Goal: Use online tool/utility: Utilize a website feature to perform a specific function

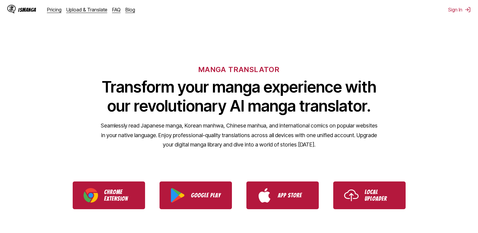
click at [381, 189] on p "Local Uploader" at bounding box center [380, 195] width 30 height 13
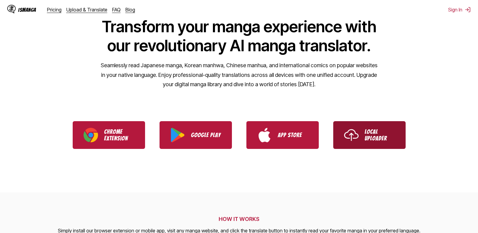
scroll to position [60, 0]
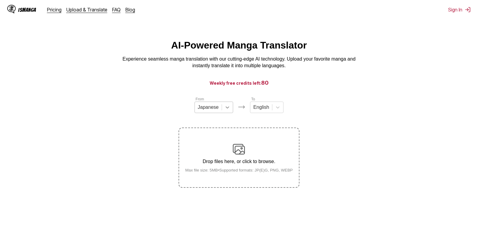
click at [229, 110] on icon at bounding box center [227, 107] width 6 height 6
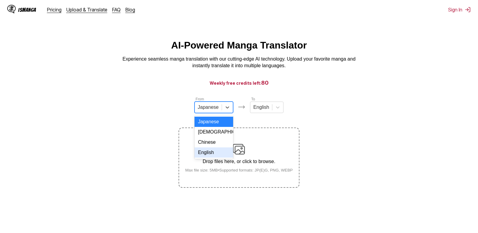
click at [211, 158] on div "English" at bounding box center [214, 153] width 39 height 10
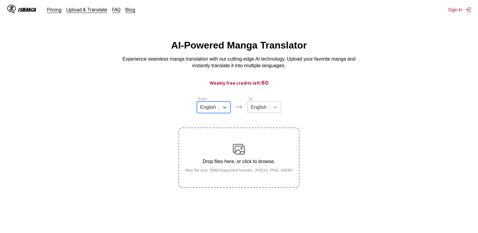
click at [278, 113] on div at bounding box center [275, 107] width 11 height 11
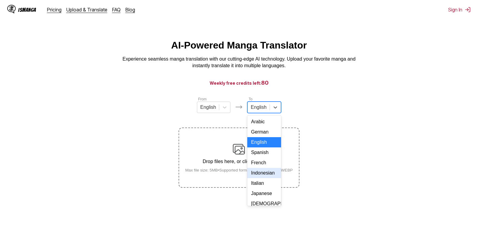
click at [268, 178] on div "Indonesian" at bounding box center [263, 173] width 33 height 10
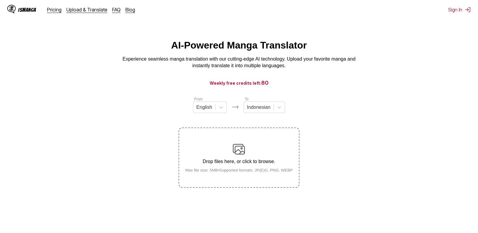
click at [241, 150] on img at bounding box center [239, 149] width 12 height 12
click at [0, 0] on input "Drop files here, or click to browse. Max file size: 5MB • Supported formats: JP…" at bounding box center [0, 0] width 0 height 0
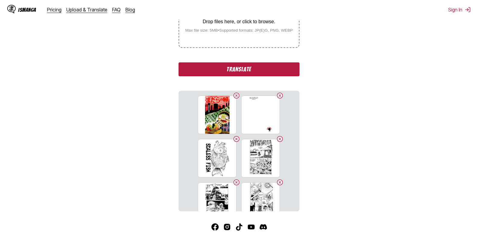
scroll to position [175, 0]
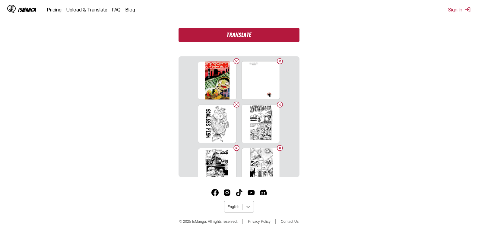
click at [248, 206] on icon at bounding box center [248, 207] width 6 height 6
click at [359, 135] on section "From English To Indonesian Drop files here, or click to browse. Max file size: …" at bounding box center [239, 49] width 468 height 255
click at [274, 33] on button "Translate" at bounding box center [239, 35] width 121 height 14
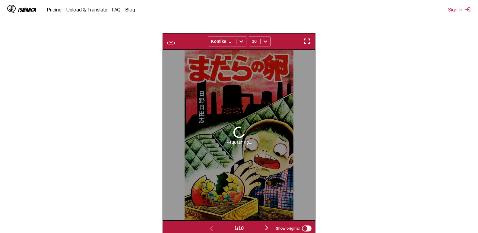
scroll to position [192, 0]
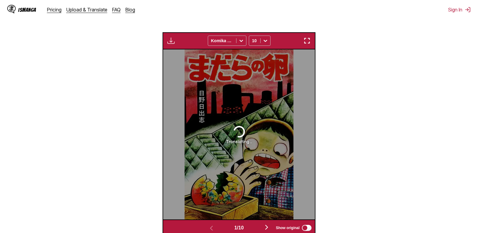
click at [268, 229] on img "button" at bounding box center [266, 227] width 7 height 7
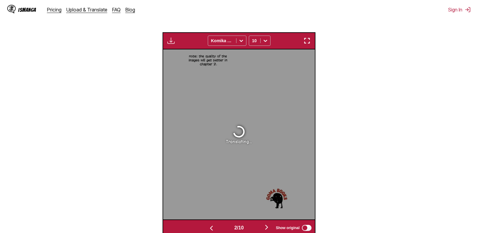
click at [268, 229] on img "button" at bounding box center [266, 227] width 7 height 7
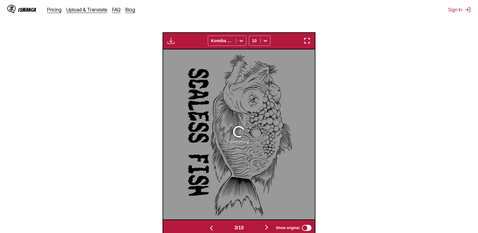
click at [268, 229] on img "button" at bounding box center [266, 227] width 7 height 7
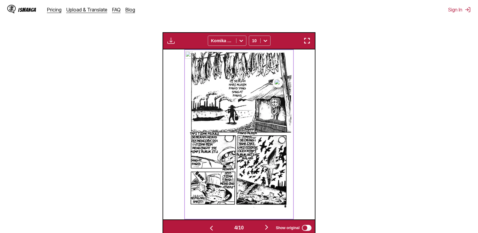
scroll to position [252, 0]
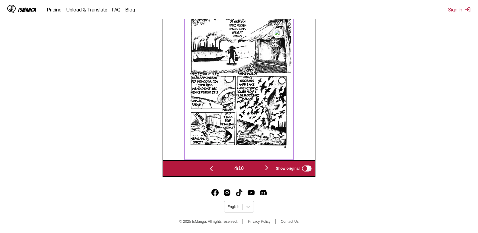
click at [268, 170] on img "button" at bounding box center [266, 167] width 7 height 7
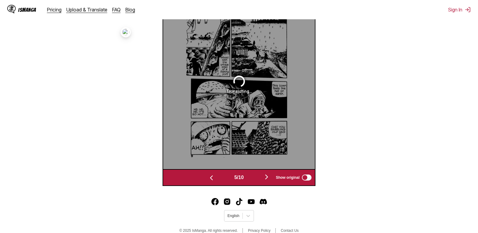
click at [211, 179] on img "button" at bounding box center [211, 177] width 7 height 7
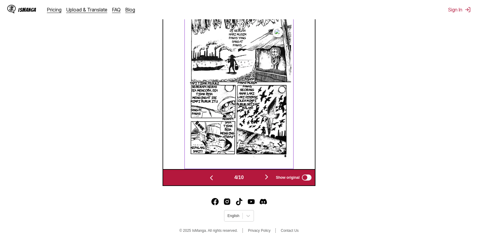
click at [211, 179] on img "button" at bounding box center [211, 177] width 7 height 7
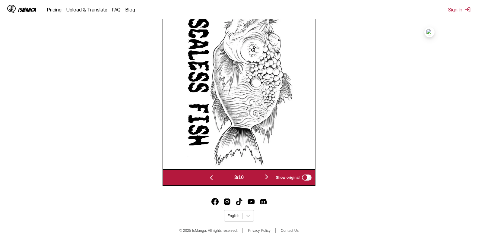
click at [211, 179] on img "button" at bounding box center [211, 177] width 7 height 7
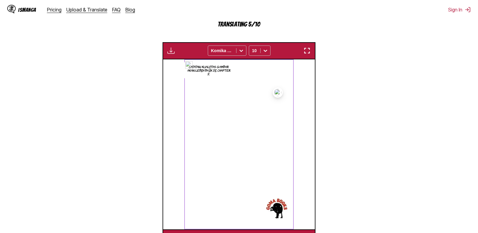
scroll to position [212, 0]
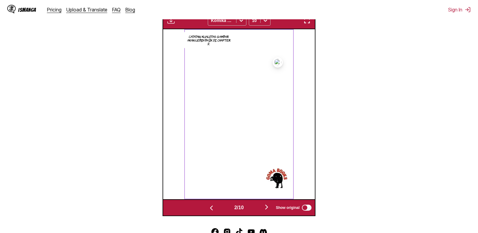
click at [214, 210] on button "button" at bounding box center [211, 207] width 36 height 9
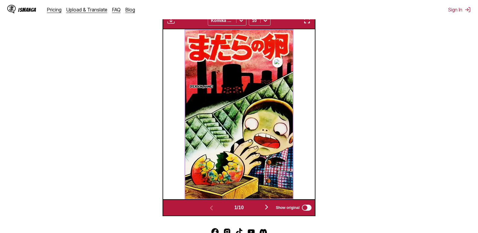
click at [267, 208] on img "button" at bounding box center [266, 207] width 7 height 7
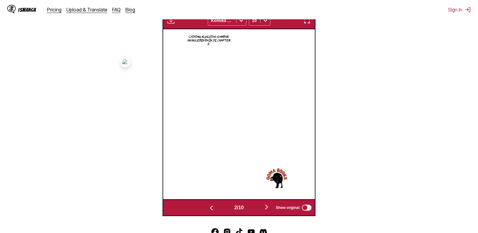
click at [267, 208] on img "button" at bounding box center [266, 207] width 7 height 7
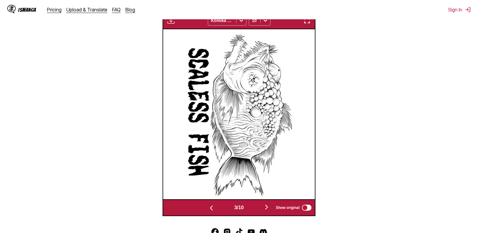
click at [267, 208] on img "button" at bounding box center [266, 207] width 7 height 7
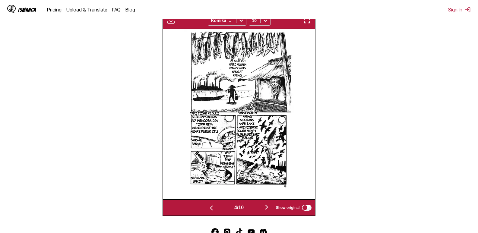
click at [267, 208] on img "button" at bounding box center [266, 207] width 7 height 7
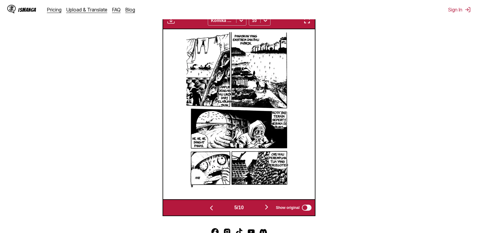
click at [267, 207] on img "button" at bounding box center [266, 207] width 7 height 7
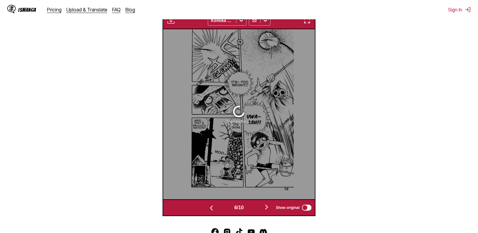
click at [267, 207] on img "button" at bounding box center [266, 207] width 7 height 7
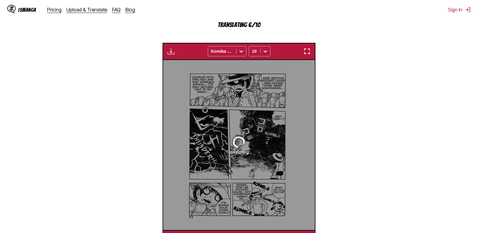
scroll to position [222, 0]
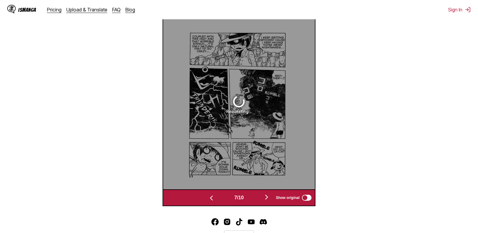
click at [211, 198] on img "button" at bounding box center [211, 198] width 7 height 7
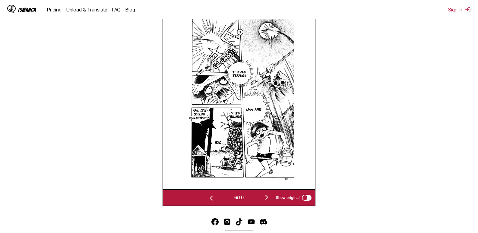
click at [270, 198] on img "button" at bounding box center [266, 197] width 7 height 7
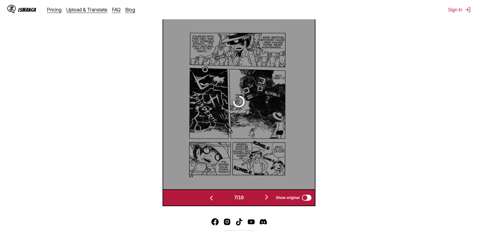
click at [208, 199] on img "button" at bounding box center [211, 198] width 7 height 7
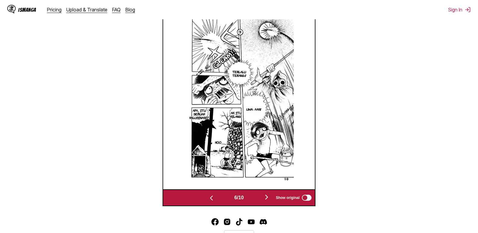
click at [208, 199] on img "button" at bounding box center [211, 198] width 7 height 7
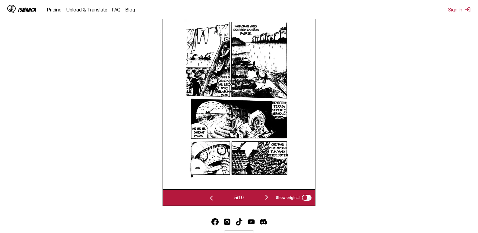
click at [269, 200] on img "button" at bounding box center [266, 197] width 7 height 7
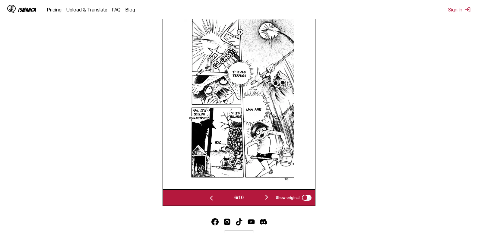
click at [269, 200] on img "button" at bounding box center [266, 197] width 7 height 7
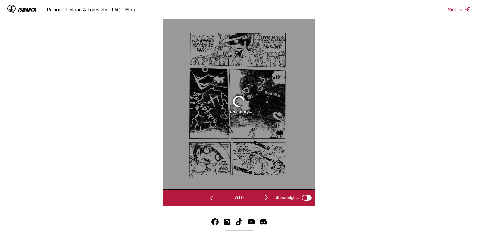
click at [269, 200] on img "button" at bounding box center [266, 197] width 7 height 7
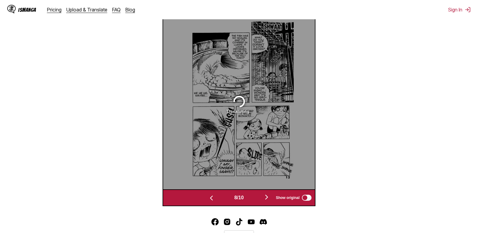
click at [269, 199] on img "button" at bounding box center [266, 197] width 7 height 7
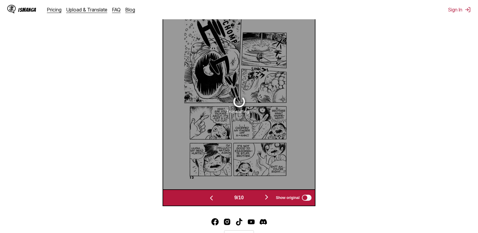
click at [269, 199] on img "button" at bounding box center [266, 197] width 7 height 7
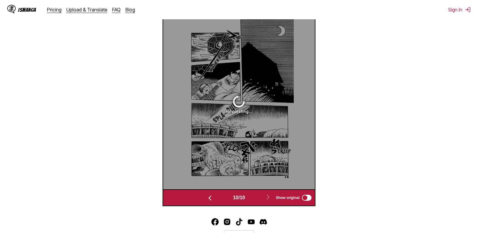
click at [206, 196] on img "button" at bounding box center [209, 198] width 7 height 7
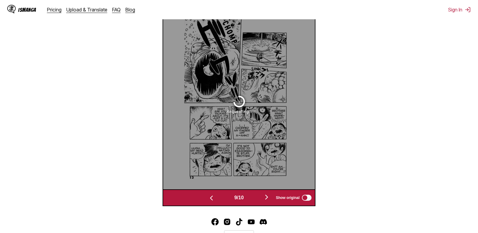
click at [208, 196] on img "button" at bounding box center [211, 198] width 7 height 7
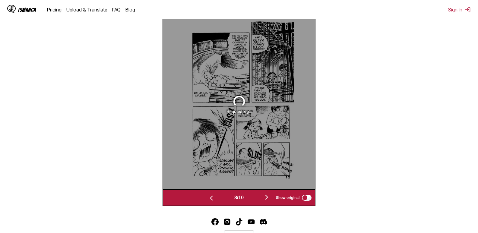
click at [208, 196] on img "button" at bounding box center [211, 198] width 7 height 7
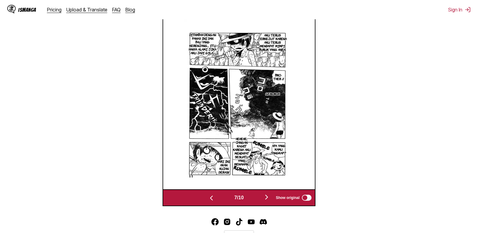
click at [208, 196] on img "button" at bounding box center [211, 198] width 7 height 7
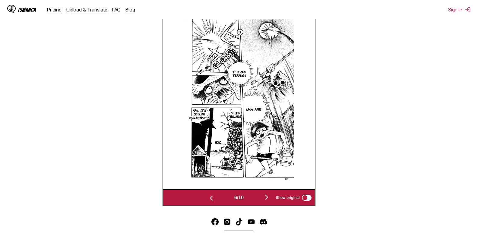
click at [266, 200] on img "button" at bounding box center [266, 197] width 7 height 7
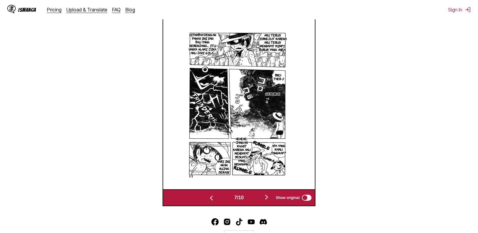
click at [266, 200] on img "button" at bounding box center [266, 197] width 7 height 7
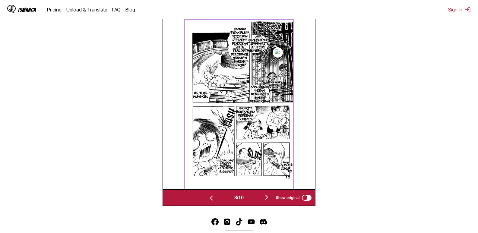
click at [270, 200] on img "button" at bounding box center [266, 197] width 7 height 7
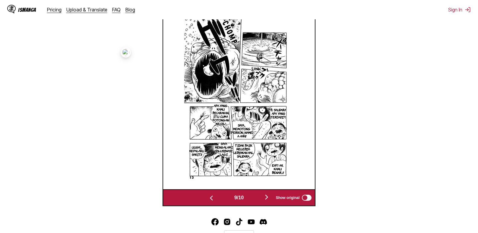
click at [269, 200] on img "button" at bounding box center [266, 197] width 7 height 7
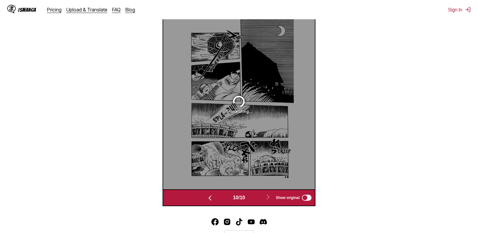
scroll to position [252, 0]
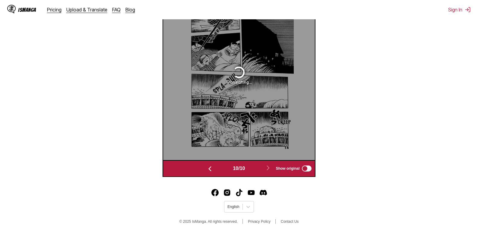
click at [211, 168] on img "button" at bounding box center [209, 168] width 7 height 7
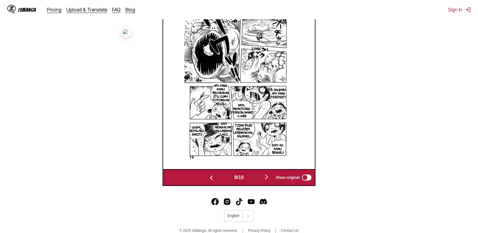
scroll to position [221, 0]
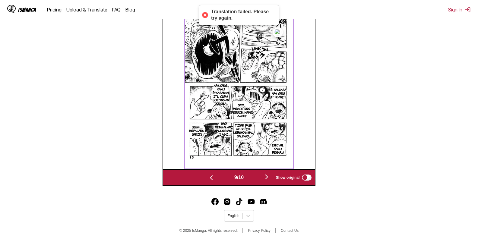
click at [266, 176] on img "button" at bounding box center [266, 176] width 7 height 7
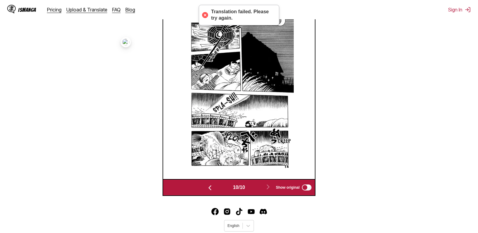
scroll to position [160, 0]
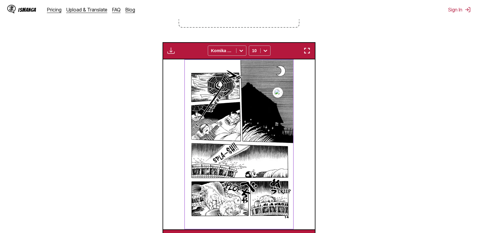
click at [171, 48] on img "button" at bounding box center [170, 50] width 7 height 7
drag, startPoint x: 362, startPoint y: 87, endPoint x: 353, endPoint y: 86, distance: 8.5
click at [362, 87] on section "From English To Indonesian Drop files here, or click to browse. Max file size: …" at bounding box center [239, 91] width 468 height 310
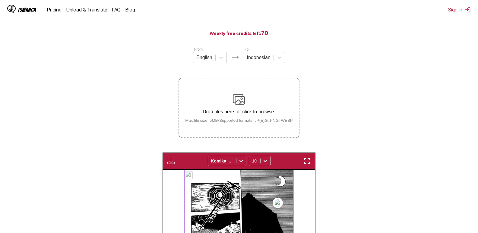
scroll to position [170, 0]
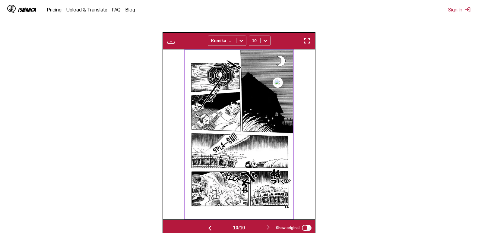
click at [175, 36] on div "Available for premium users only Komika Axis 10" at bounding box center [239, 40] width 153 height 17
click at [171, 39] on img "button" at bounding box center [170, 40] width 7 height 7
click at [244, 39] on icon at bounding box center [241, 41] width 6 height 6
